Goal: Transaction & Acquisition: Obtain resource

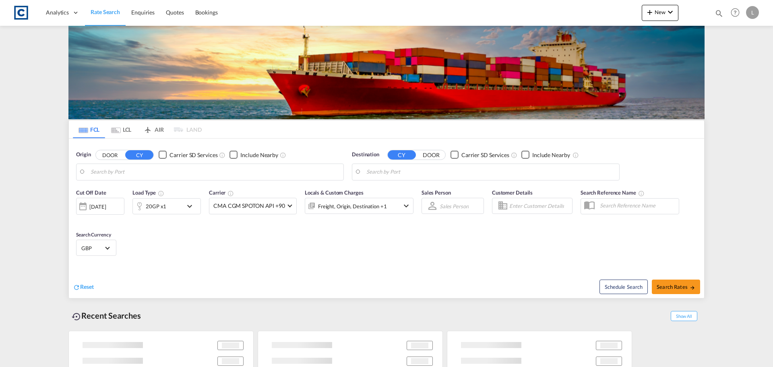
type input "GB-BA11, [GEOGRAPHIC_DATA]"
type input "[GEOGRAPHIC_DATA], [GEOGRAPHIC_DATA], [GEOGRAPHIC_DATA]"
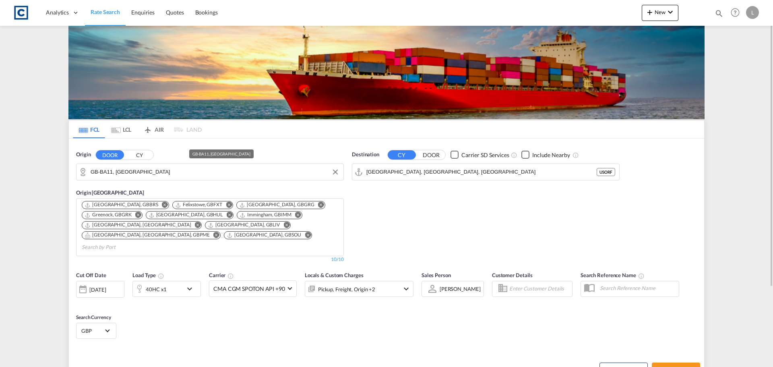
click at [119, 169] on input "GB-BA11, [GEOGRAPHIC_DATA]" at bounding box center [215, 172] width 249 height 12
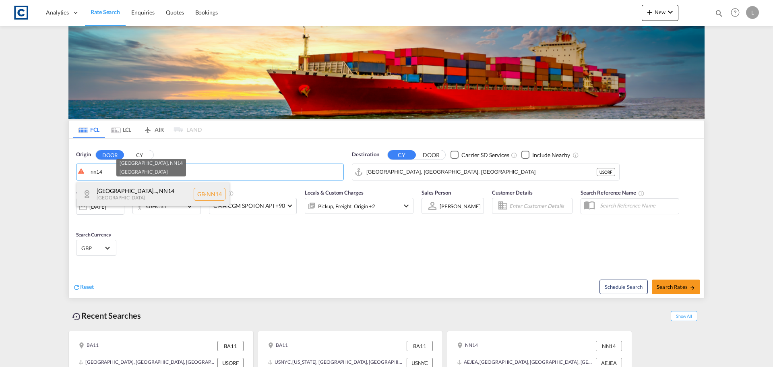
click at [142, 194] on div "[GEOGRAPHIC_DATA]... , NN14 [GEOGRAPHIC_DATA] [GEOGRAPHIC_DATA]-NN14" at bounding box center [152, 194] width 153 height 24
type input "GB-NN14, [GEOGRAPHIC_DATA]"
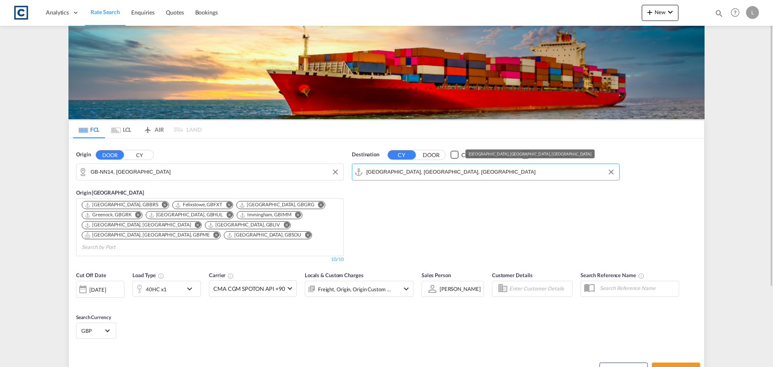
click at [434, 173] on input "[GEOGRAPHIC_DATA], [GEOGRAPHIC_DATA], [GEOGRAPHIC_DATA]" at bounding box center [490, 172] width 249 height 12
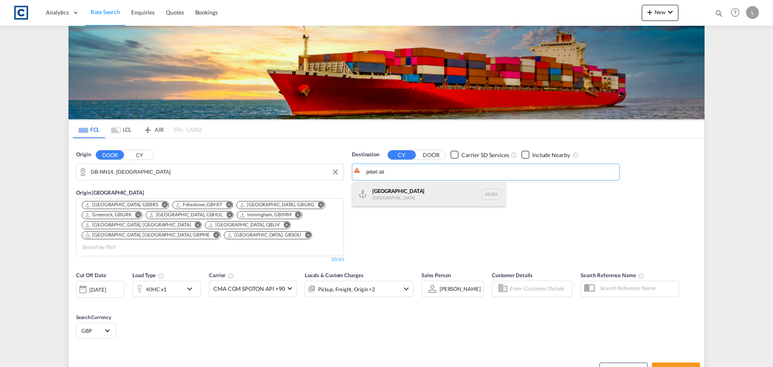
click at [417, 195] on div "[GEOGRAPHIC_DATA] [GEOGRAPHIC_DATA]" at bounding box center [428, 194] width 153 height 24
type input "[GEOGRAPHIC_DATA], [GEOGRAPHIC_DATA]"
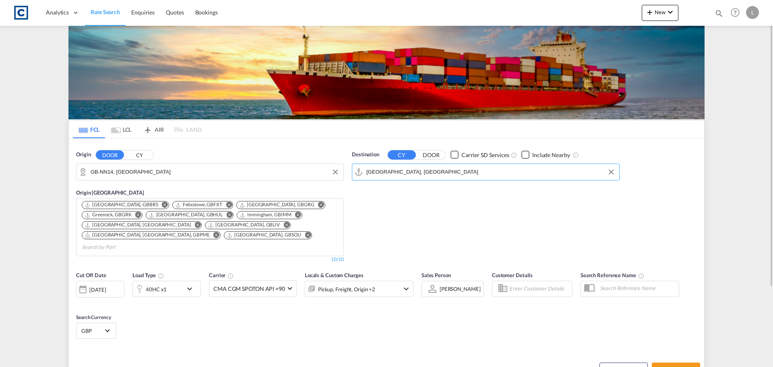
click at [173, 282] on div "40HC x1" at bounding box center [158, 288] width 50 height 16
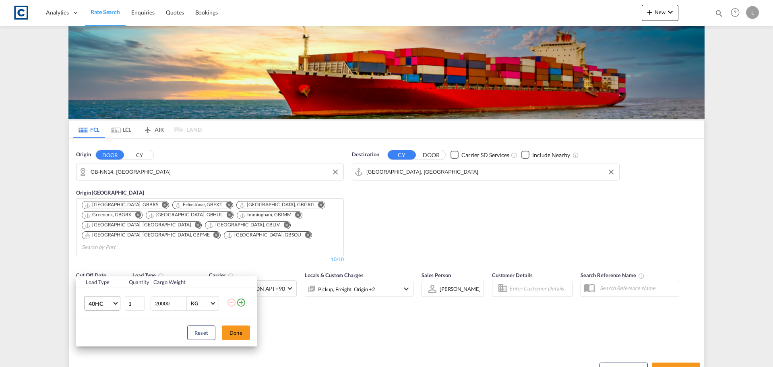
click at [95, 310] on md-select-value "40HC" at bounding box center [104, 303] width 32 height 14
click at [96, 268] on div "20GP" at bounding box center [96, 265] width 14 height 8
drag, startPoint x: 241, startPoint y: 332, endPoint x: 188, endPoint y: 325, distance: 54.4
click at [241, 332] on button "Done" at bounding box center [236, 332] width 28 height 14
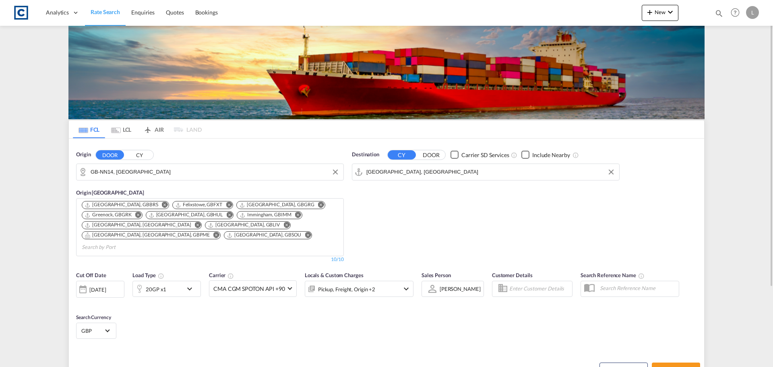
click at [106, 286] on div "[DATE]" at bounding box center [97, 289] width 16 height 7
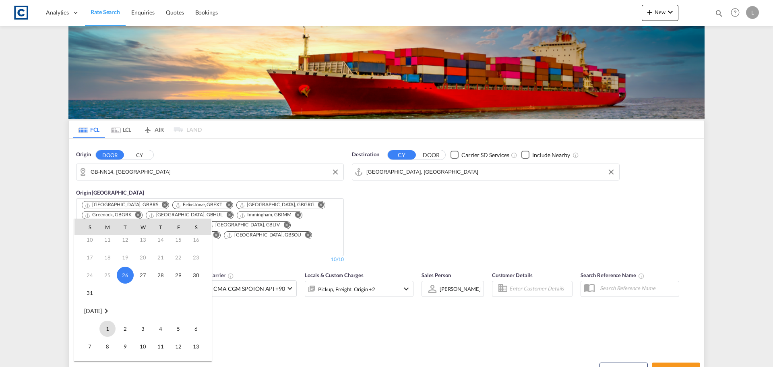
click at [104, 327] on span "1" at bounding box center [107, 328] width 16 height 16
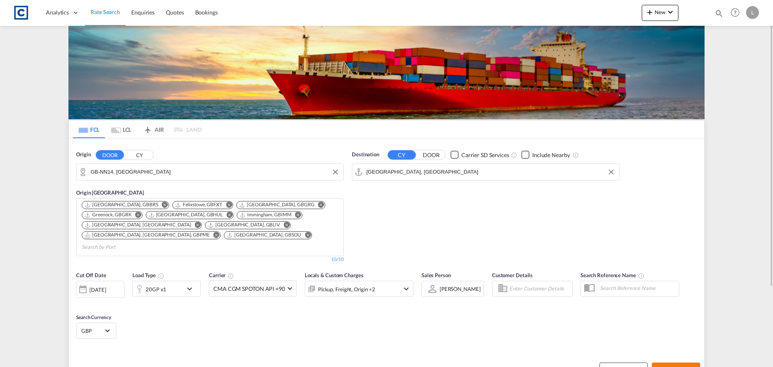
click at [680, 366] on span "Search Rates" at bounding box center [675, 369] width 39 height 6
type input "NN14 to AEJEA / [DATE]"
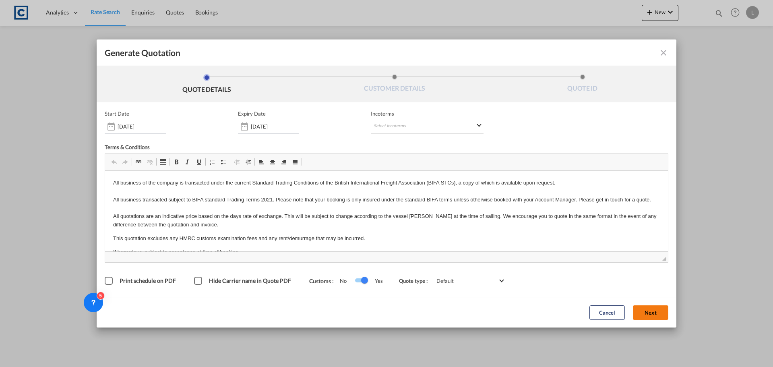
click at [658, 308] on button "Next" at bounding box center [650, 312] width 35 height 14
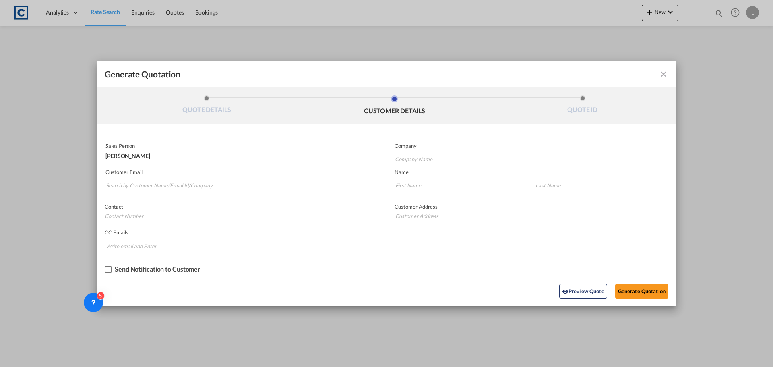
click at [219, 187] on input "Search by Customer Name/Email Id/Company" at bounding box center [238, 185] width 265 height 12
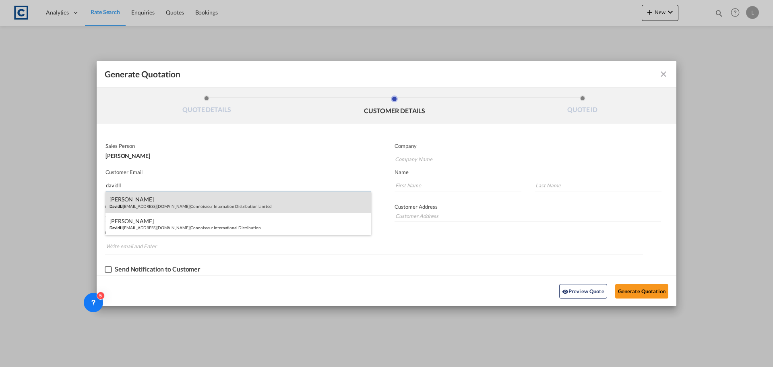
type input "davidll"
click at [150, 204] on div "[PERSON_NAME] [EMAIL_ADDRESS][DOMAIN_NAME] | Connoisseur Internation Distributi…" at bounding box center [238, 202] width 266 height 22
type input "Connoisseur Internation Distribution Limited"
type input "[EMAIL_ADDRESS][DOMAIN_NAME]"
type input "[PERSON_NAME]"
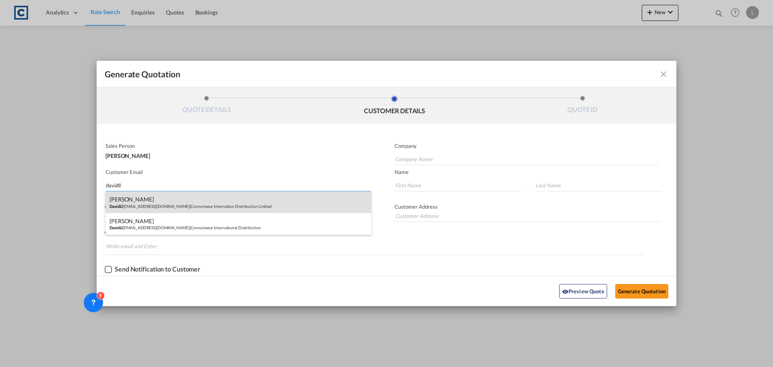
type input "[PERSON_NAME]"
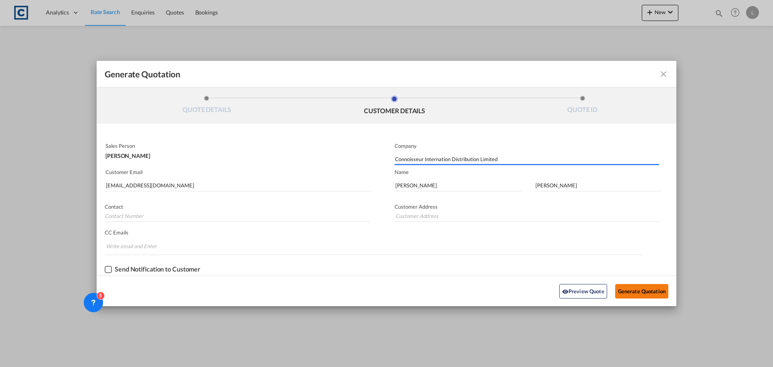
click at [643, 293] on button "Generate Quotation" at bounding box center [641, 291] width 53 height 14
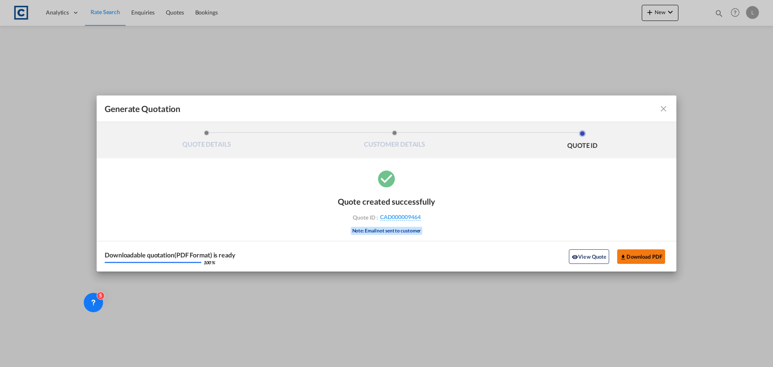
click at [652, 260] on button "Download PDF" at bounding box center [641, 256] width 48 height 14
